Goal: Task Accomplishment & Management: Manage account settings

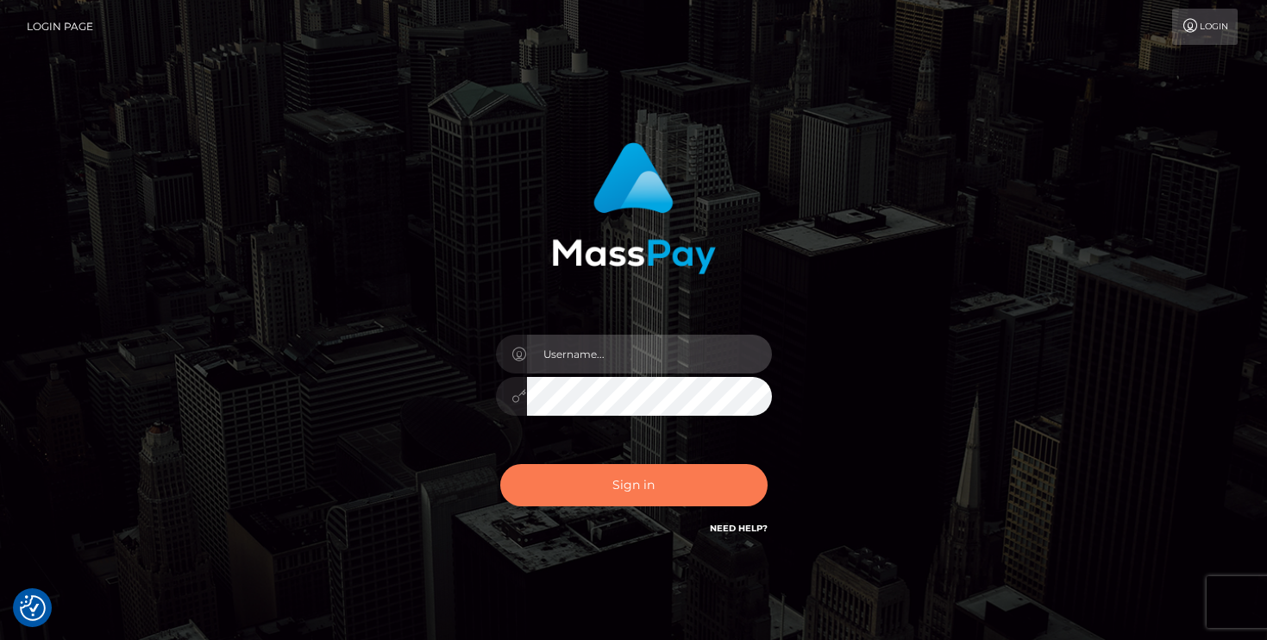
type input "mariolabugaj"
click at [651, 485] on button "Sign in" at bounding box center [633, 485] width 267 height 42
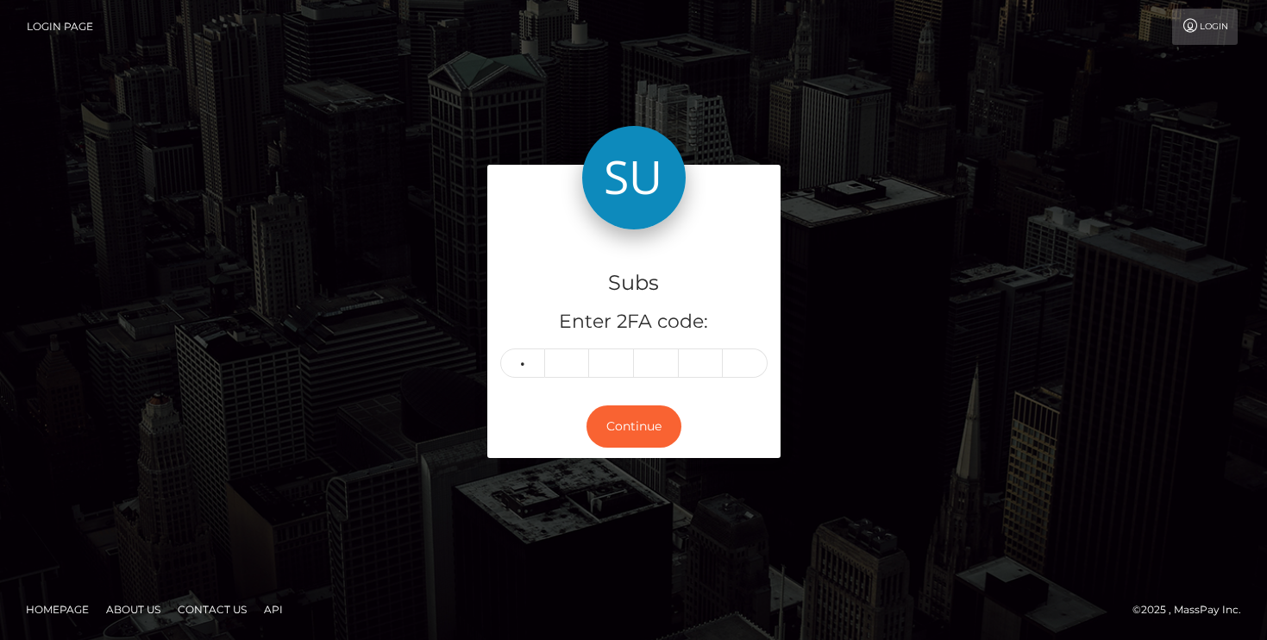
type input "4"
type input "3"
type input "0"
type input "5"
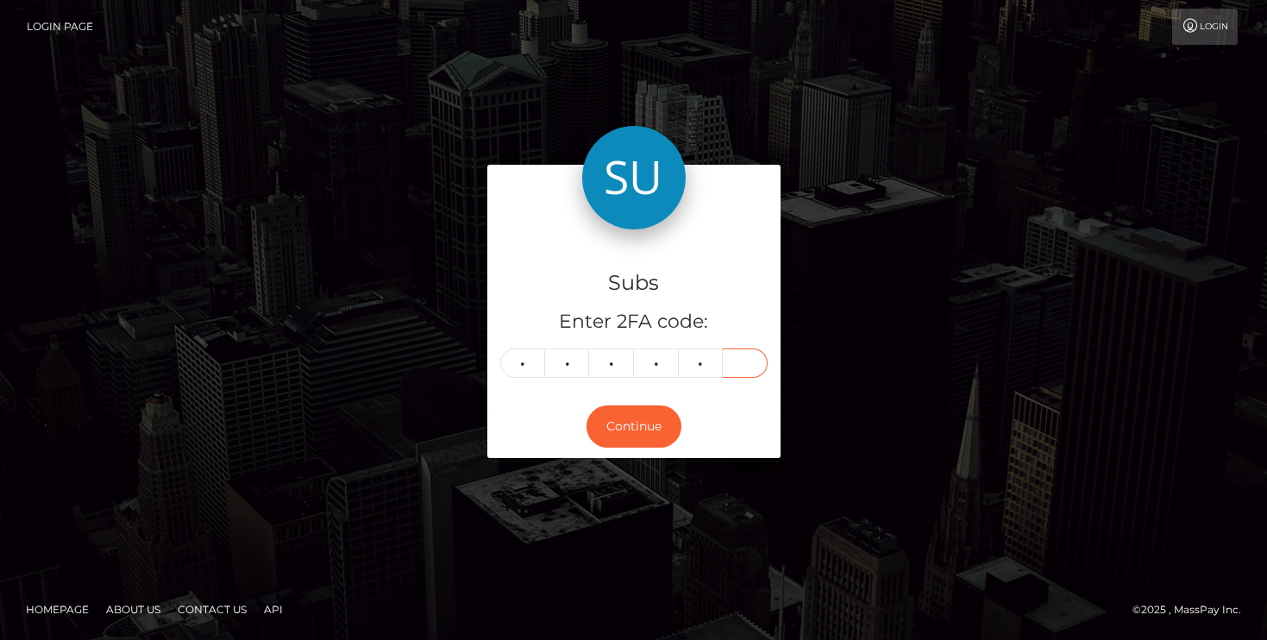
type input "1"
